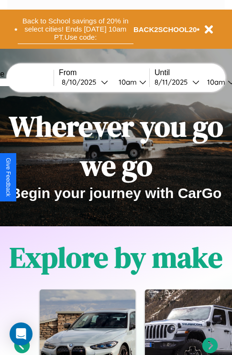
click at [75, 29] on button "Back to School savings of 20% in select cities! Ends [DATE] 10am PT. Use code:" at bounding box center [76, 29] width 116 height 30
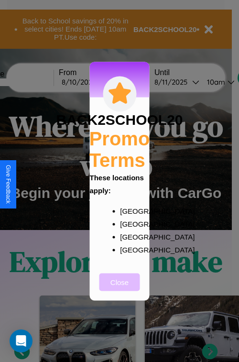
click at [120, 288] on button "Close" at bounding box center [119, 282] width 41 height 18
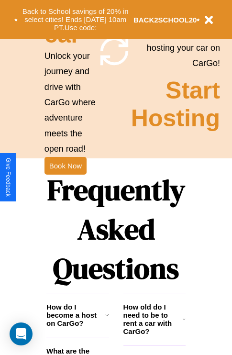
scroll to position [1159, 0]
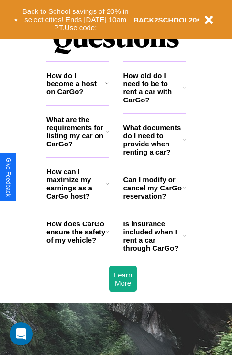
click at [154, 155] on h3 "What documents do I need to provide when renting a car?" at bounding box center [153, 139] width 60 height 33
click at [154, 200] on h3 "Can I modify or cancel my CarGo reservation?" at bounding box center [152, 188] width 59 height 24
click at [154, 103] on h3 "How old do I need to be to rent a car with CarGo?" at bounding box center [153, 87] width 60 height 33
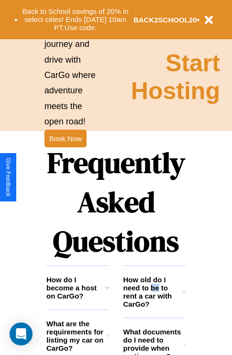
scroll to position [931, 0]
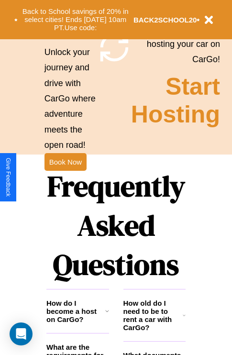
click at [65, 177] on h1 "Frequently Asked Questions" at bounding box center [115, 225] width 139 height 127
